Goal: Task Accomplishment & Management: Manage account settings

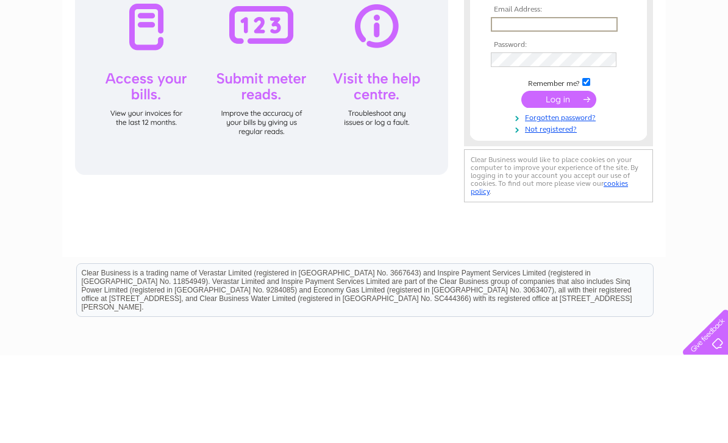
type input "Maureensfabrics13@gmail.com"
click at [559, 188] on input "submit" at bounding box center [558, 185] width 75 height 17
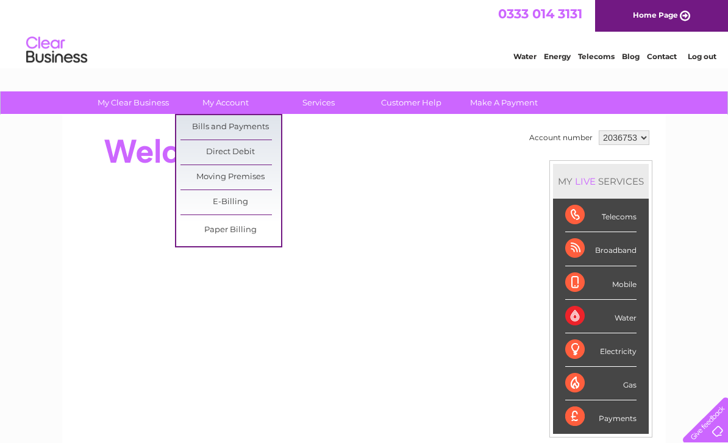
click at [243, 130] on link "Bills and Payments" at bounding box center [231, 127] width 101 height 24
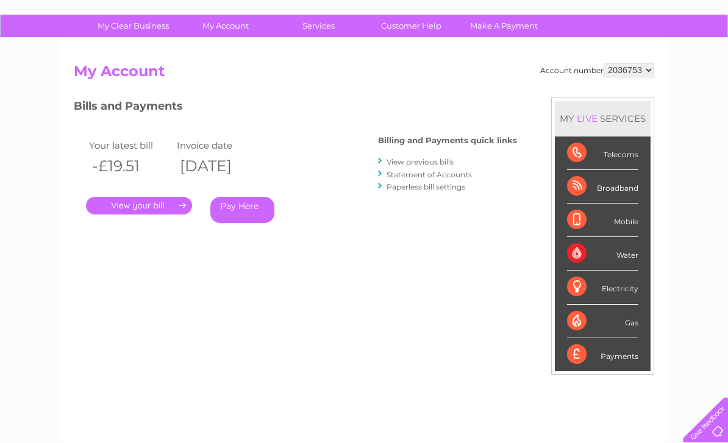
scroll to position [109, 0]
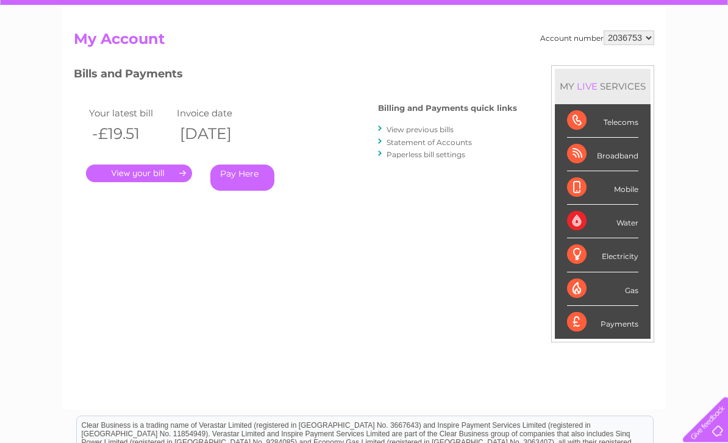
click at [461, 146] on link "Statement of Accounts" at bounding box center [429, 142] width 85 height 9
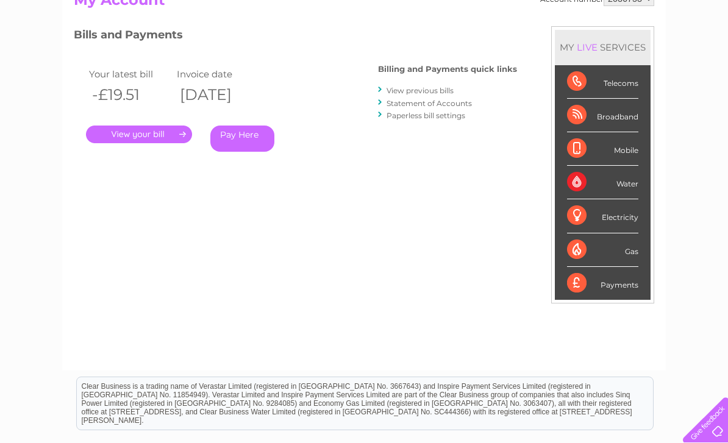
click at [622, 287] on div "Payments" at bounding box center [602, 283] width 71 height 33
click at [580, 282] on div "Payments" at bounding box center [602, 283] width 71 height 33
click at [629, 182] on div "Water" at bounding box center [602, 183] width 71 height 34
click at [629, 184] on div "Water" at bounding box center [602, 183] width 71 height 34
click at [576, 186] on div "Water" at bounding box center [602, 183] width 71 height 34
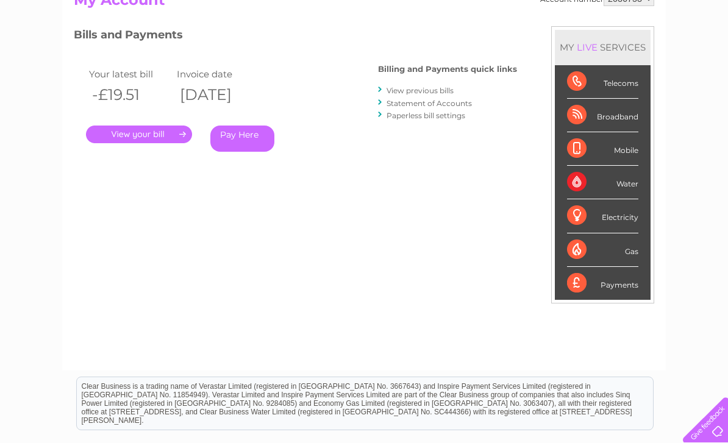
click at [427, 90] on link "View previous bills" at bounding box center [420, 90] width 67 height 9
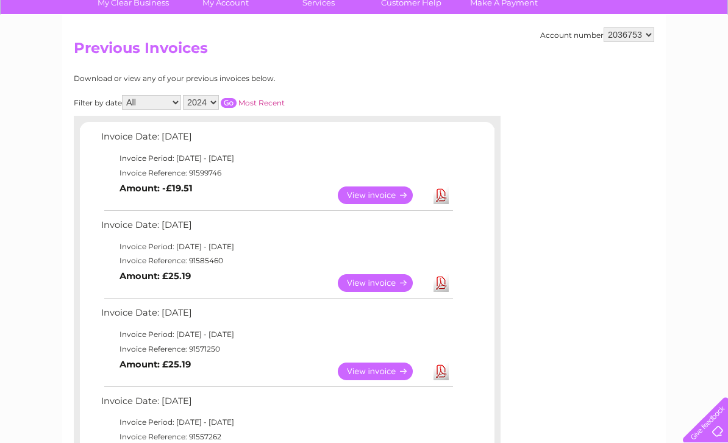
scroll to position [99, 0]
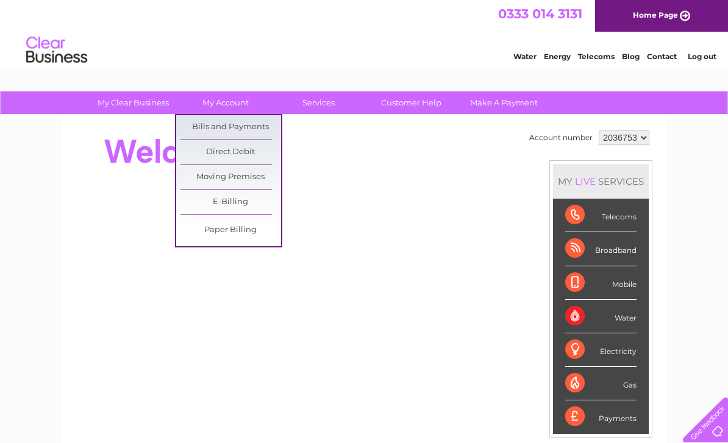
click at [257, 128] on link "Bills and Payments" at bounding box center [231, 127] width 101 height 24
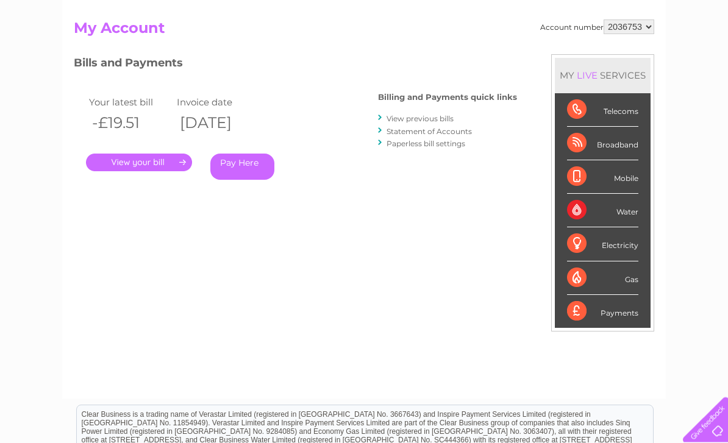
scroll to position [141, 0]
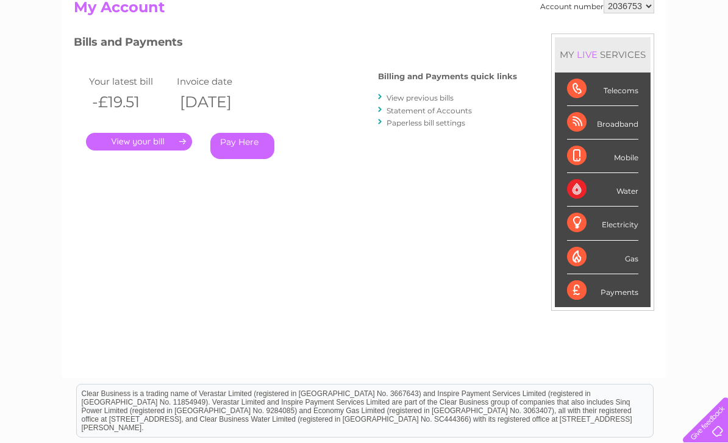
click at [152, 147] on link "." at bounding box center [139, 142] width 106 height 18
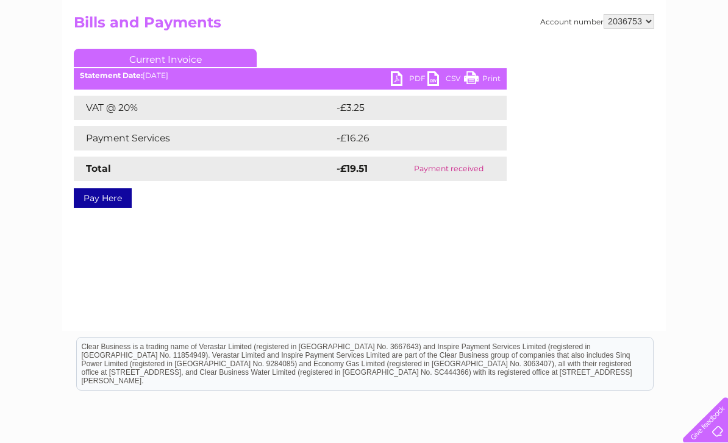
scroll to position [130, 0]
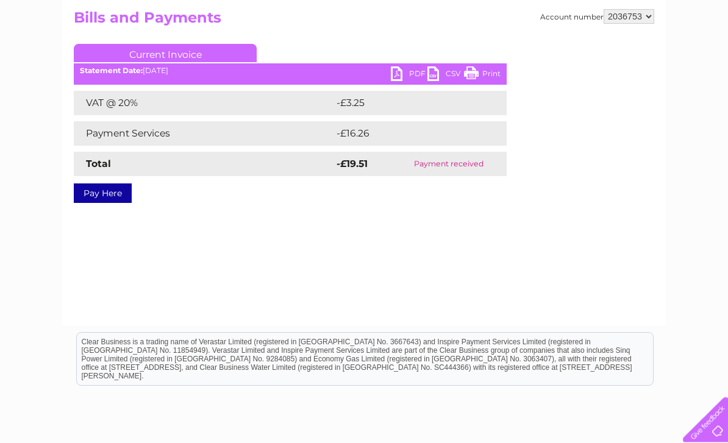
click at [403, 76] on link "PDF" at bounding box center [409, 76] width 37 height 18
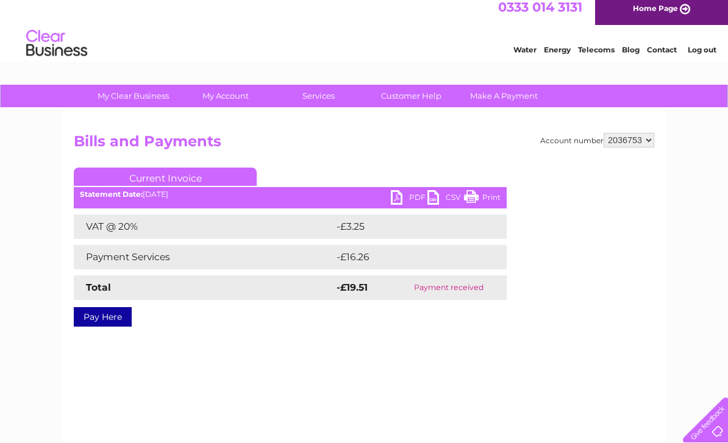
scroll to position [0, 0]
